Goal: Information Seeking & Learning: Learn about a topic

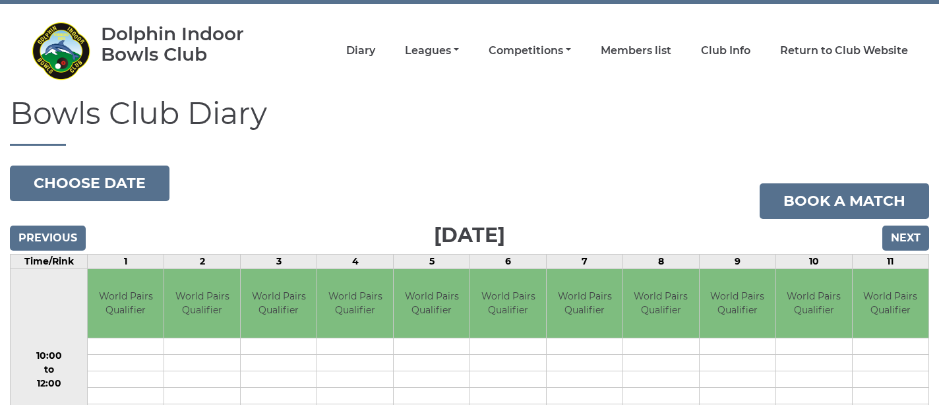
scroll to position [34, 0]
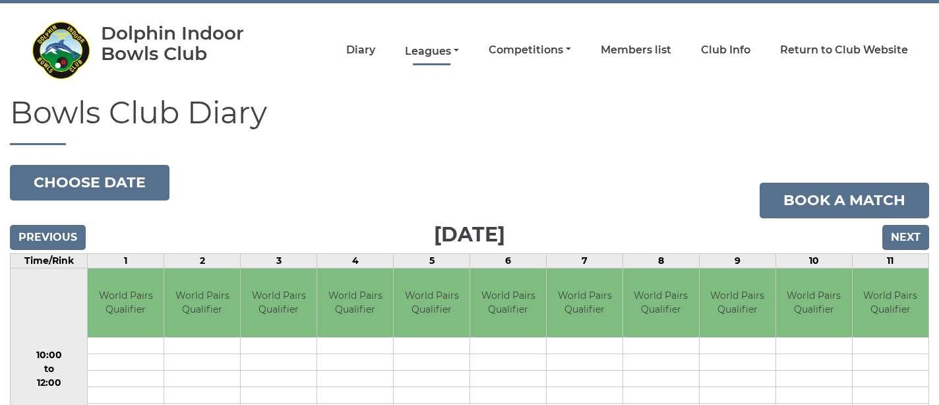
click at [452, 47] on link "Leagues" at bounding box center [432, 51] width 54 height 15
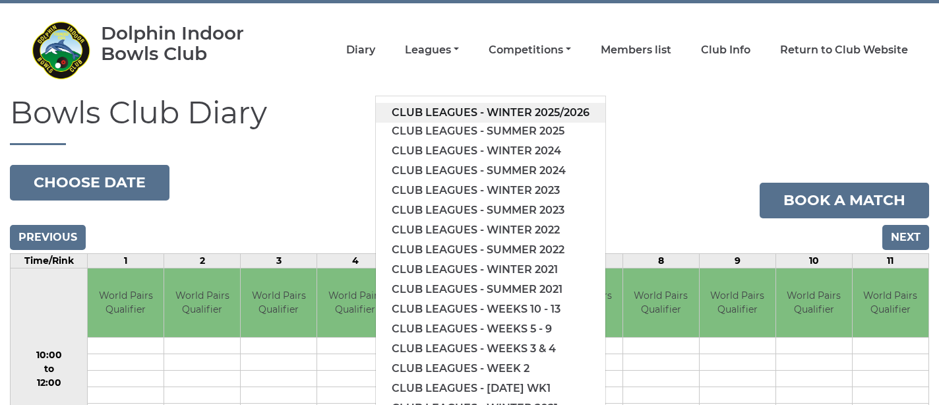
click at [478, 109] on link "Club leagues - Winter 2025/2026" at bounding box center [491, 113] width 230 height 20
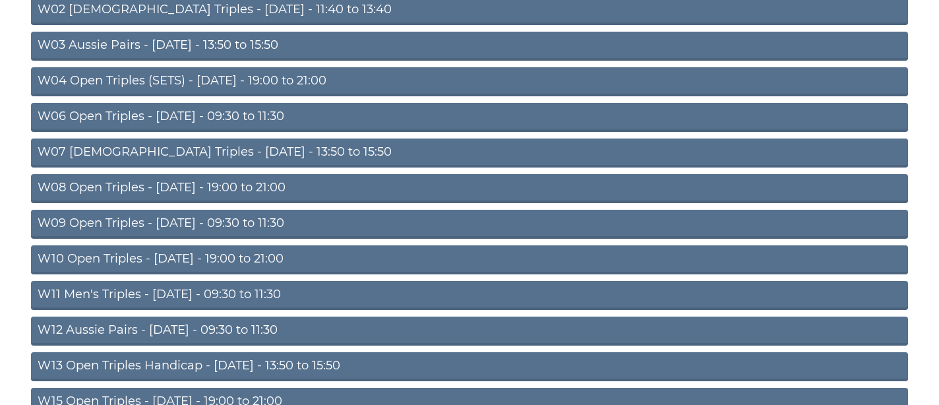
scroll to position [254, 0]
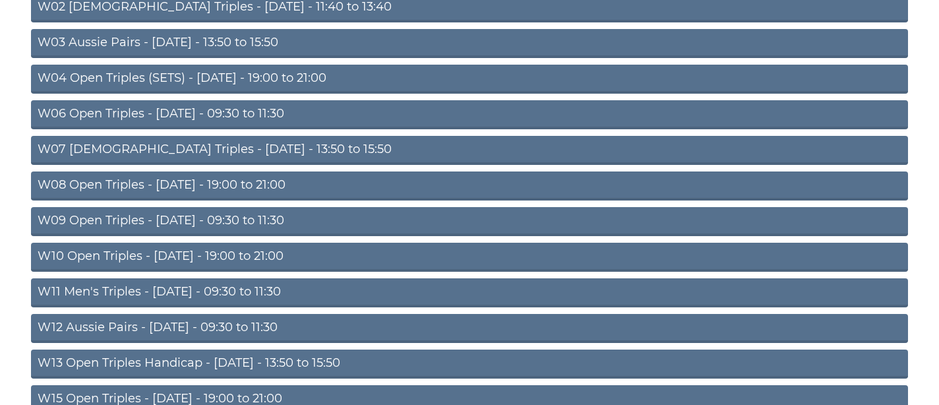
click at [232, 110] on link "W06 Open Triples - Tuesday - 09:30 to 11:30" at bounding box center [469, 114] width 877 height 29
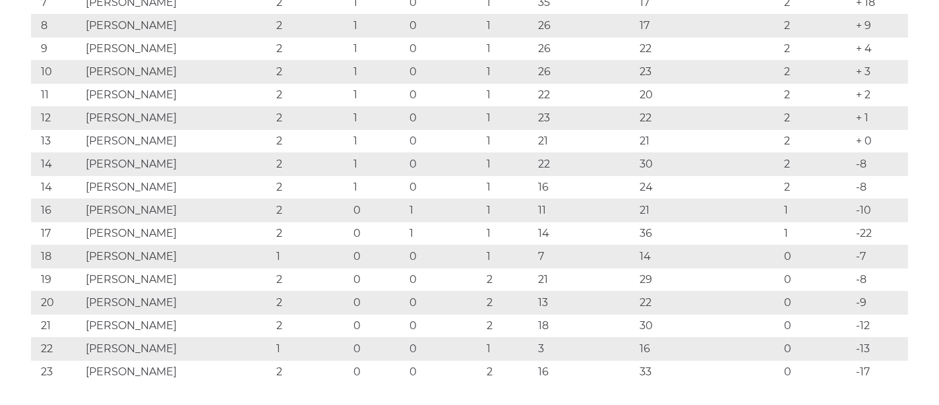
scroll to position [482, 0]
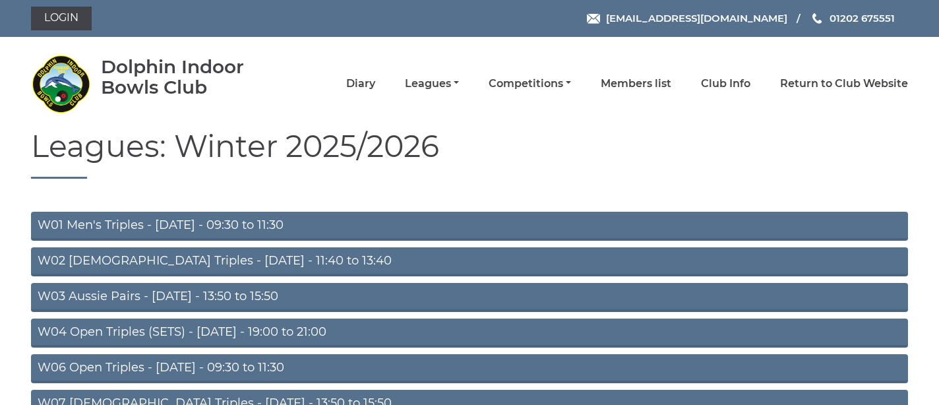
scroll to position [254, 0]
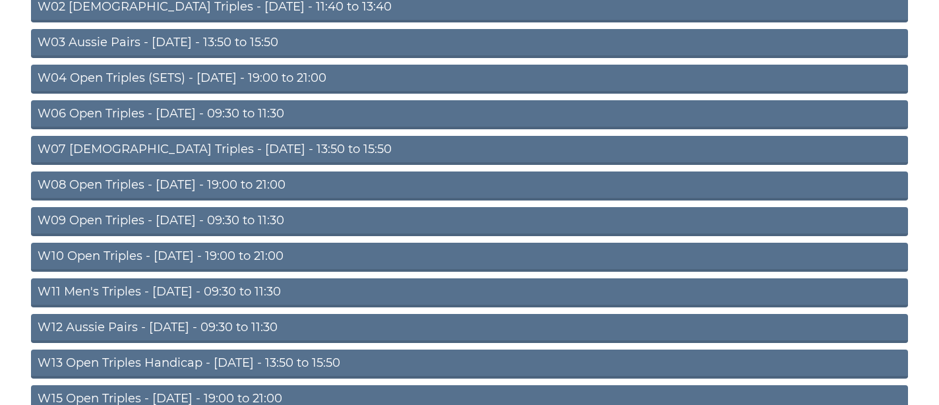
click at [228, 185] on link "W08 Open Triples - Tuesday - 19:00 to 21:00" at bounding box center [469, 185] width 877 height 29
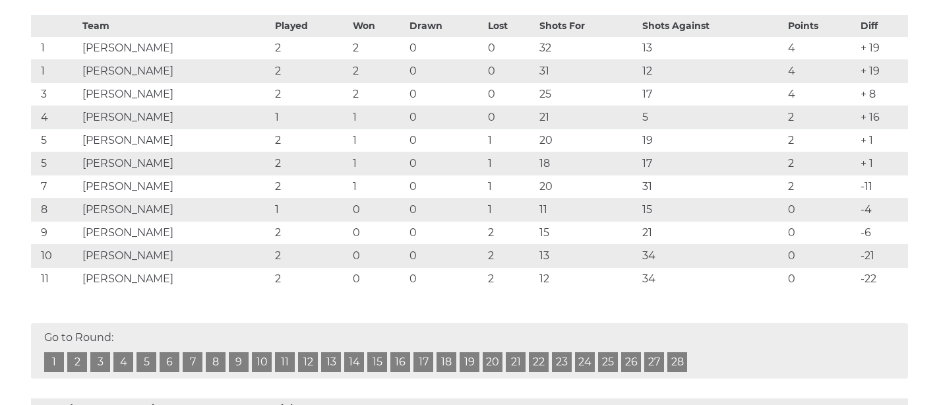
scroll to position [270, 0]
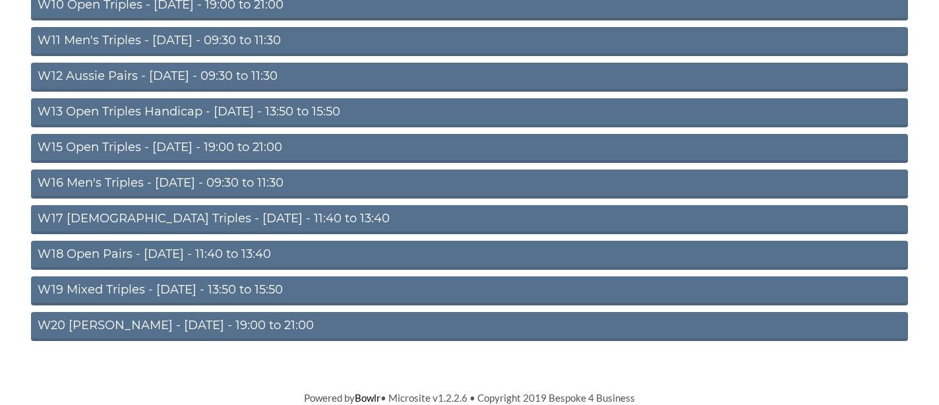
scroll to position [505, 0]
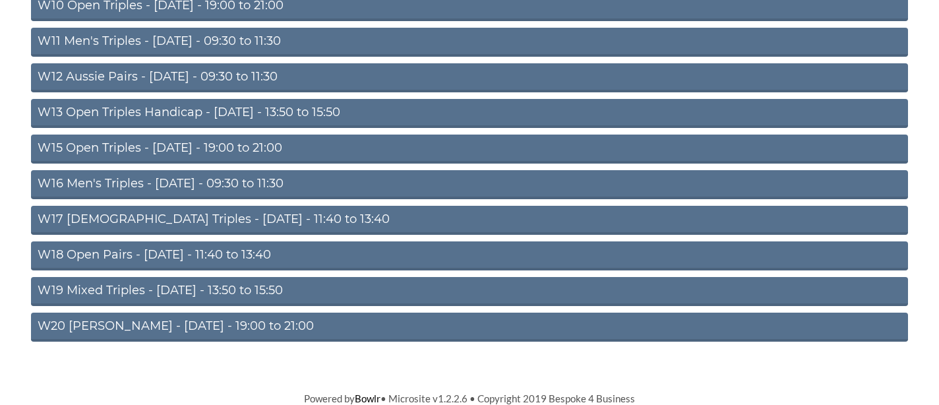
click at [202, 321] on link "W20 [PERSON_NAME] - [DATE] - 19:00 to 21:00" at bounding box center [469, 327] width 877 height 29
